Goal: Information Seeking & Learning: Learn about a topic

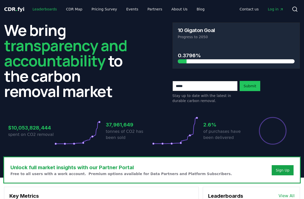
click at [44, 10] on link "Leaderboards" at bounding box center [44, 9] width 33 height 9
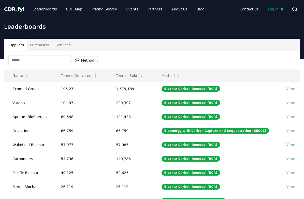
click at [39, 46] on button "Purchasers" at bounding box center [40, 45] width 26 height 12
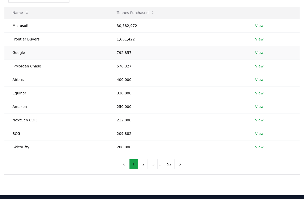
scroll to position [65, 0]
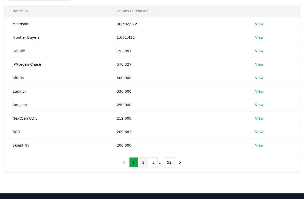
click at [143, 162] on button "2" at bounding box center [143, 162] width 9 height 10
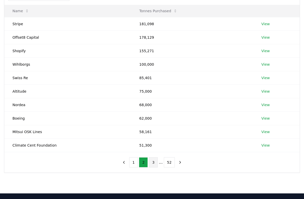
click at [153, 162] on button "3" at bounding box center [153, 162] width 9 height 10
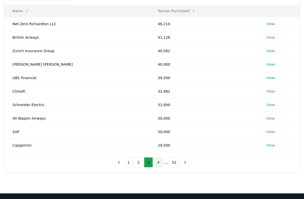
click at [154, 162] on button "4" at bounding box center [158, 162] width 9 height 10
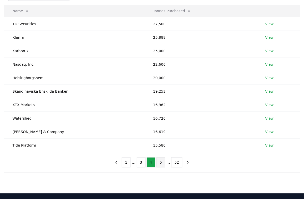
click at [160, 162] on button "5" at bounding box center [160, 162] width 9 height 10
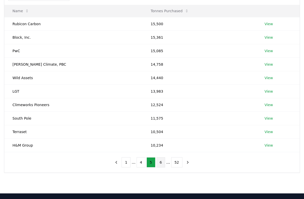
click at [160, 164] on button "6" at bounding box center [160, 162] width 9 height 10
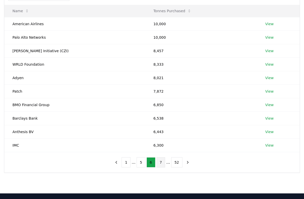
click at [161, 163] on button "7" at bounding box center [160, 162] width 9 height 10
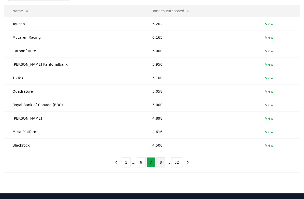
click at [161, 163] on button "8" at bounding box center [160, 162] width 9 height 10
